Goal: Task Accomplishment & Management: Complete application form

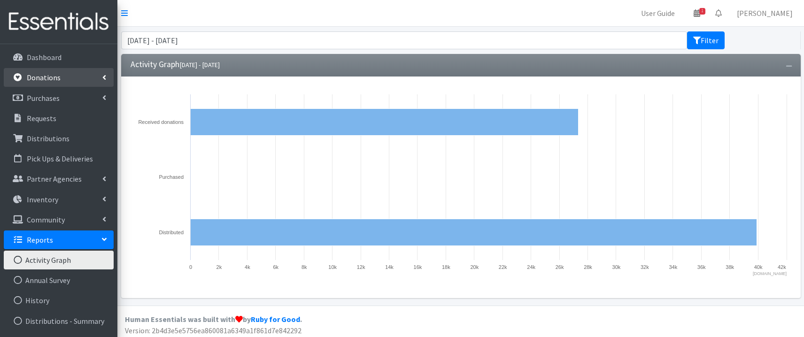
click at [54, 80] on p "Donations" at bounding box center [44, 77] width 34 height 9
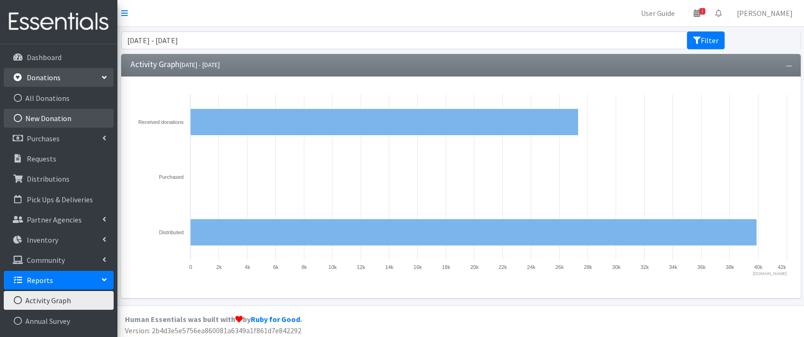
click at [51, 117] on link "New Donation" at bounding box center [59, 118] width 110 height 19
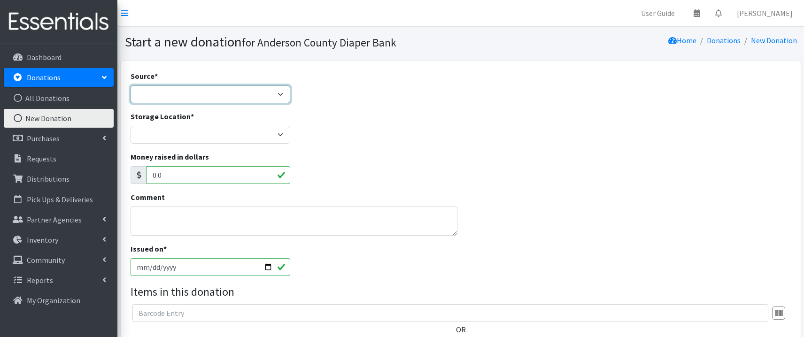
click at [131, 86] on select "Product Drive Manufacturer Donation Site Misc. Donation" at bounding box center [211, 95] width 160 height 18
select select "Donation Site"
click option "Donation Site" at bounding box center [0, 0] width 0 height 0
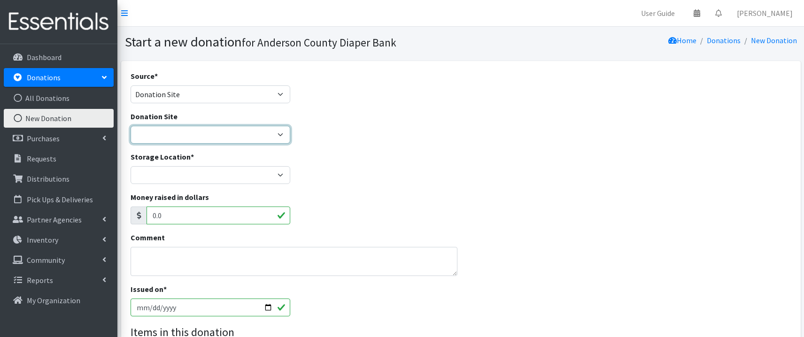
click at [131, 126] on select "AIM Anderson Pregnancy Care Divine Hospice Homeland Park Primary Hope Fellowshi…" at bounding box center [211, 135] width 160 height 18
select select "833"
click option "Hope Fellowship" at bounding box center [0, 0] width 0 height 0
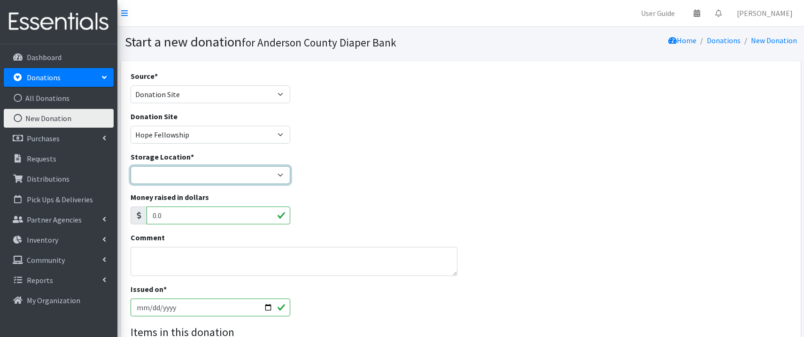
click at [131, 166] on select "ACDB Main Storage Anderson Pregnancy Care NewSpring Collection United Way Zoe's…" at bounding box center [211, 175] width 160 height 18
select select "283"
click option "ACDB Main Storage" at bounding box center [0, 0] width 0 height 0
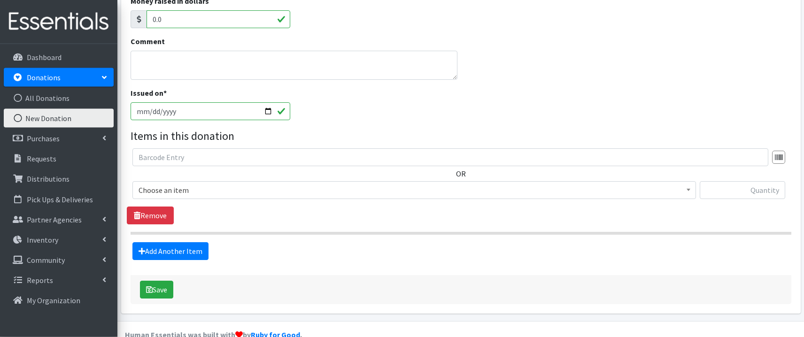
scroll to position [197, 0]
click at [229, 191] on span "Choose an item" at bounding box center [415, 189] width 552 height 13
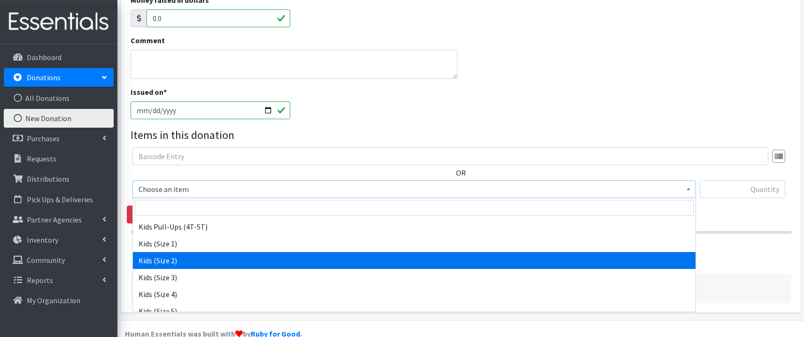
scroll to position [446, 0]
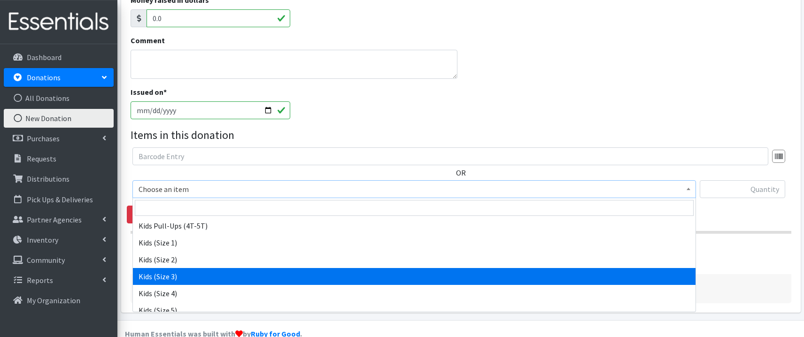
select select "9733"
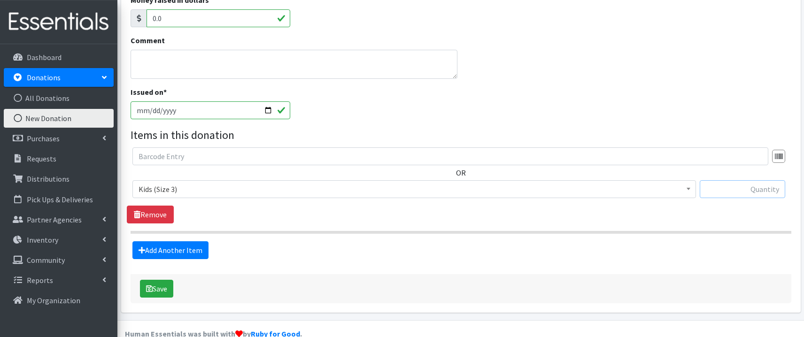
click at [735, 197] on input "text" at bounding box center [743, 189] width 86 height 18
type input "210"
click at [156, 285] on button "Save" at bounding box center [156, 289] width 33 height 18
